Goal: Navigation & Orientation: Find specific page/section

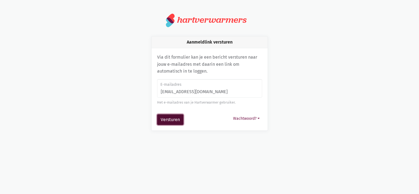
click at [169, 120] on button "Versturen" at bounding box center [170, 119] width 26 height 11
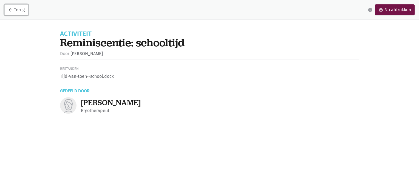
click at [18, 10] on link "arrow_back Terug" at bounding box center [16, 9] width 24 height 11
